Goal: Use online tool/utility

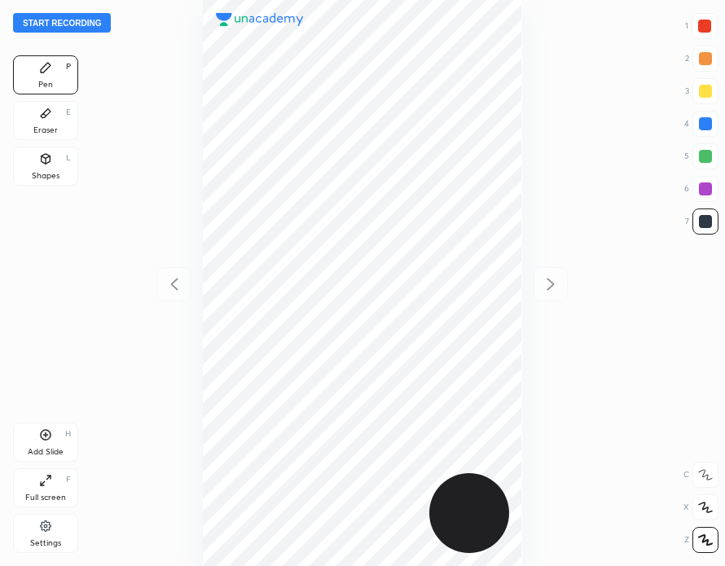
scroll to position [566, 464]
click at [79, 20] on button "Start recording" at bounding box center [62, 23] width 98 height 20
click at [700, 120] on div at bounding box center [705, 123] width 13 height 13
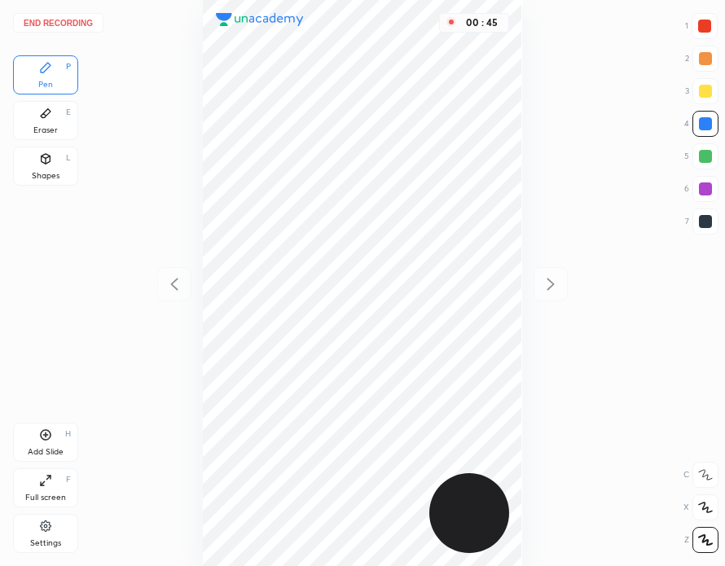
click at [704, 209] on div at bounding box center [705, 221] width 26 height 26
click at [705, 24] on div at bounding box center [704, 26] width 13 height 13
click at [704, 130] on div at bounding box center [705, 124] width 26 height 26
click at [702, 224] on div at bounding box center [705, 221] width 13 height 13
click at [76, 116] on div "Eraser E" at bounding box center [45, 120] width 65 height 39
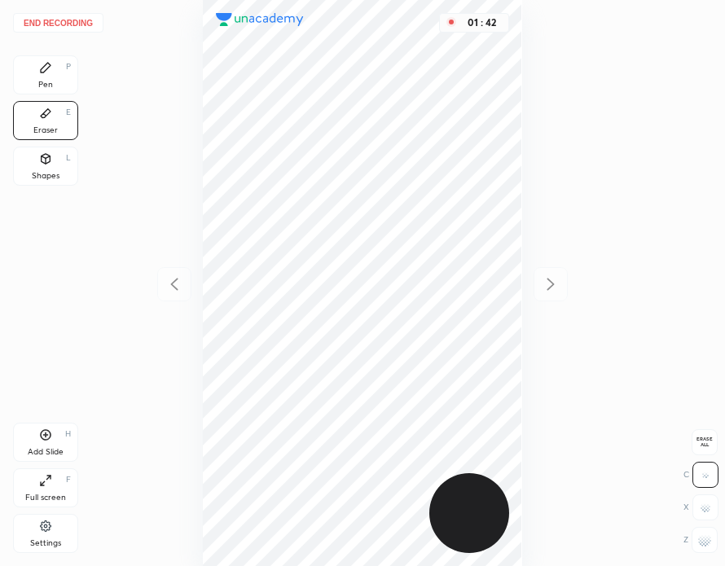
click at [60, 68] on div "Pen P" at bounding box center [45, 74] width 65 height 39
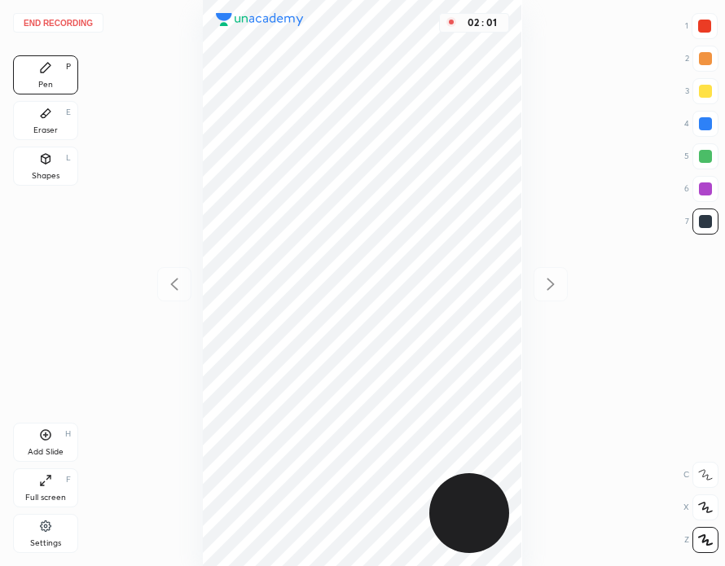
click at [74, 20] on button "End recording" at bounding box center [58, 23] width 90 height 20
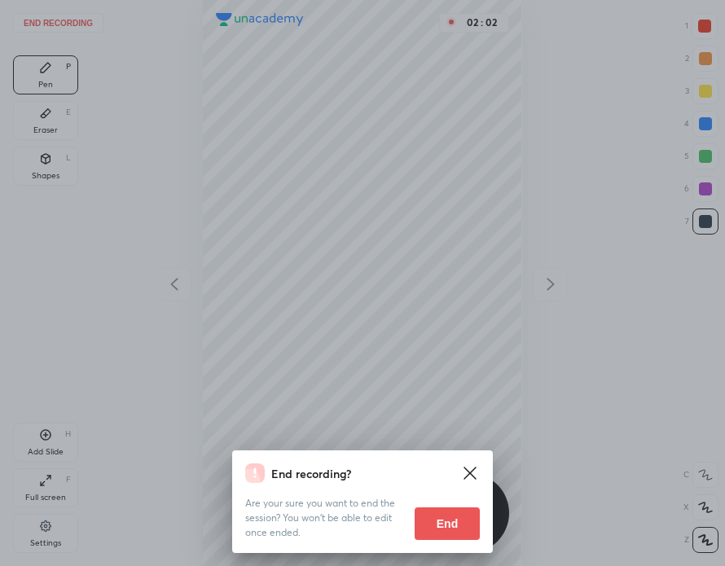
click at [454, 515] on button "End" at bounding box center [447, 523] width 65 height 33
